Goal: Find specific page/section: Find specific page/section

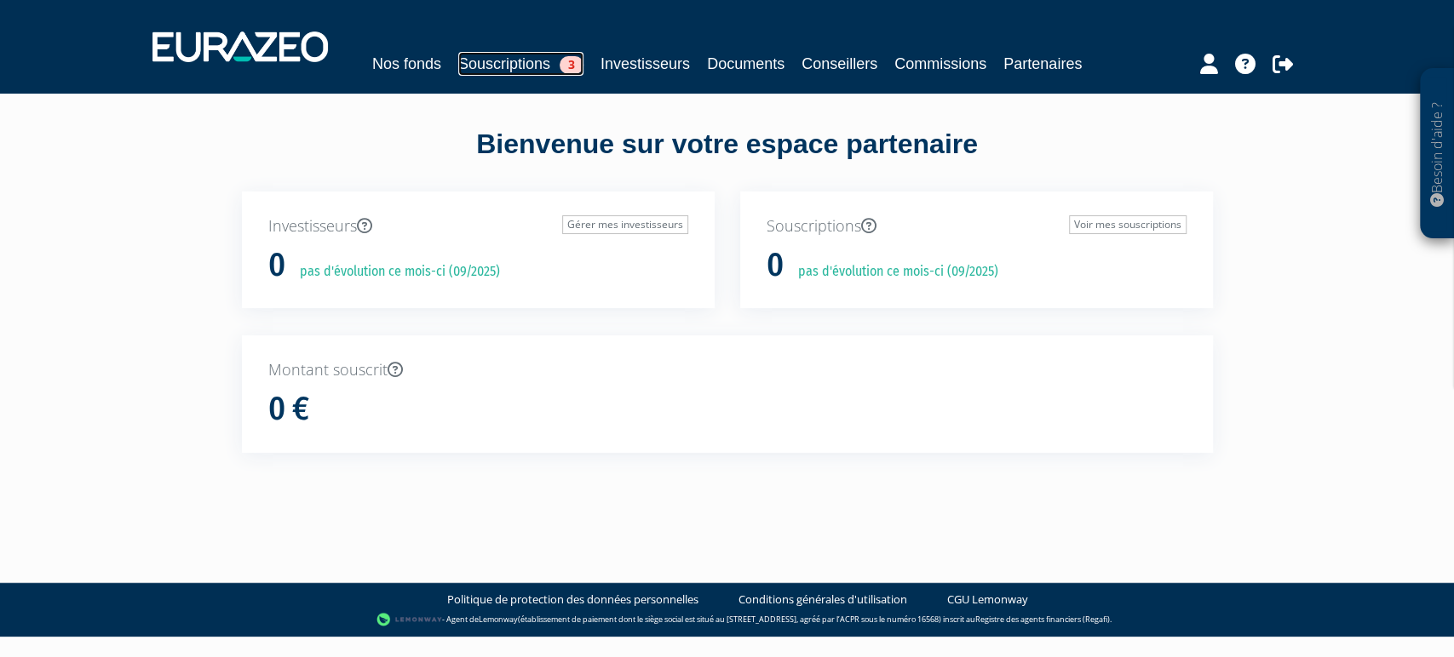
click at [537, 66] on link "Souscriptions 3" at bounding box center [520, 64] width 125 height 24
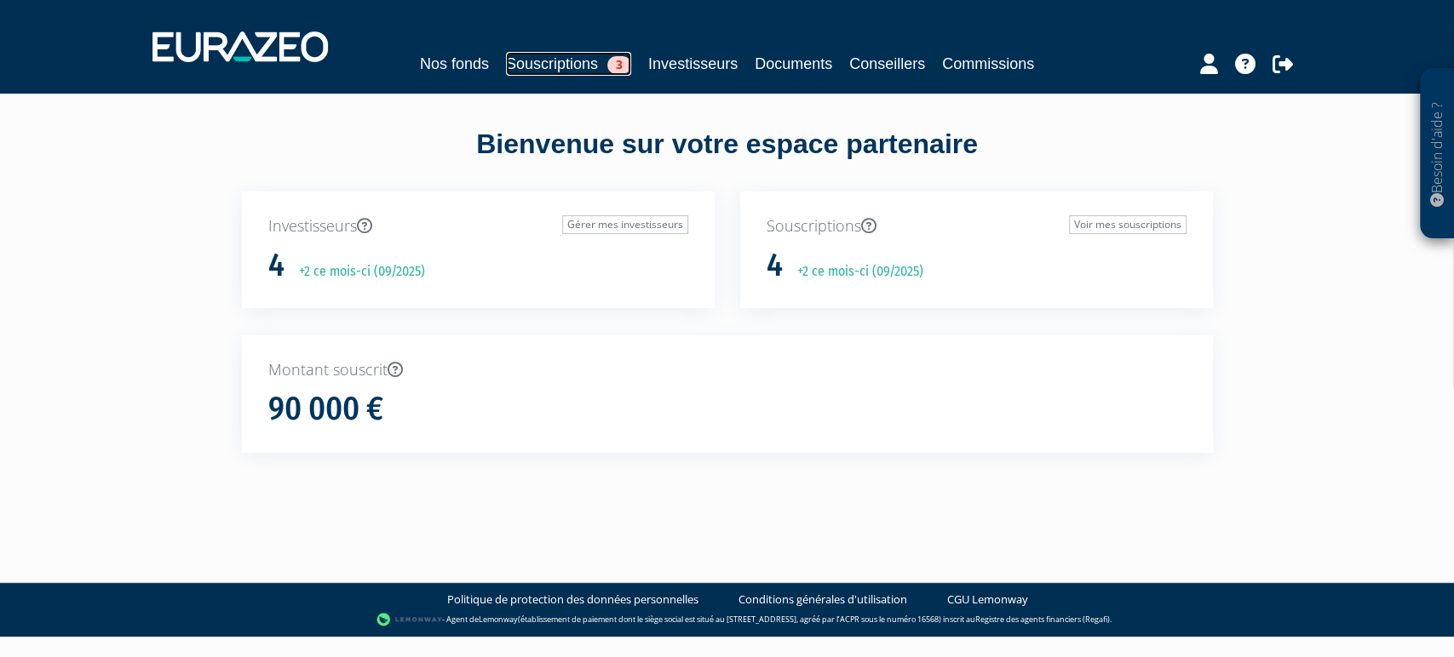
drag, startPoint x: 0, startPoint y: 0, endPoint x: 525, endPoint y: 69, distance: 529.1
click at [525, 69] on link "Souscriptions 3" at bounding box center [568, 64] width 125 height 24
